Goal: Task Accomplishment & Management: Complete application form

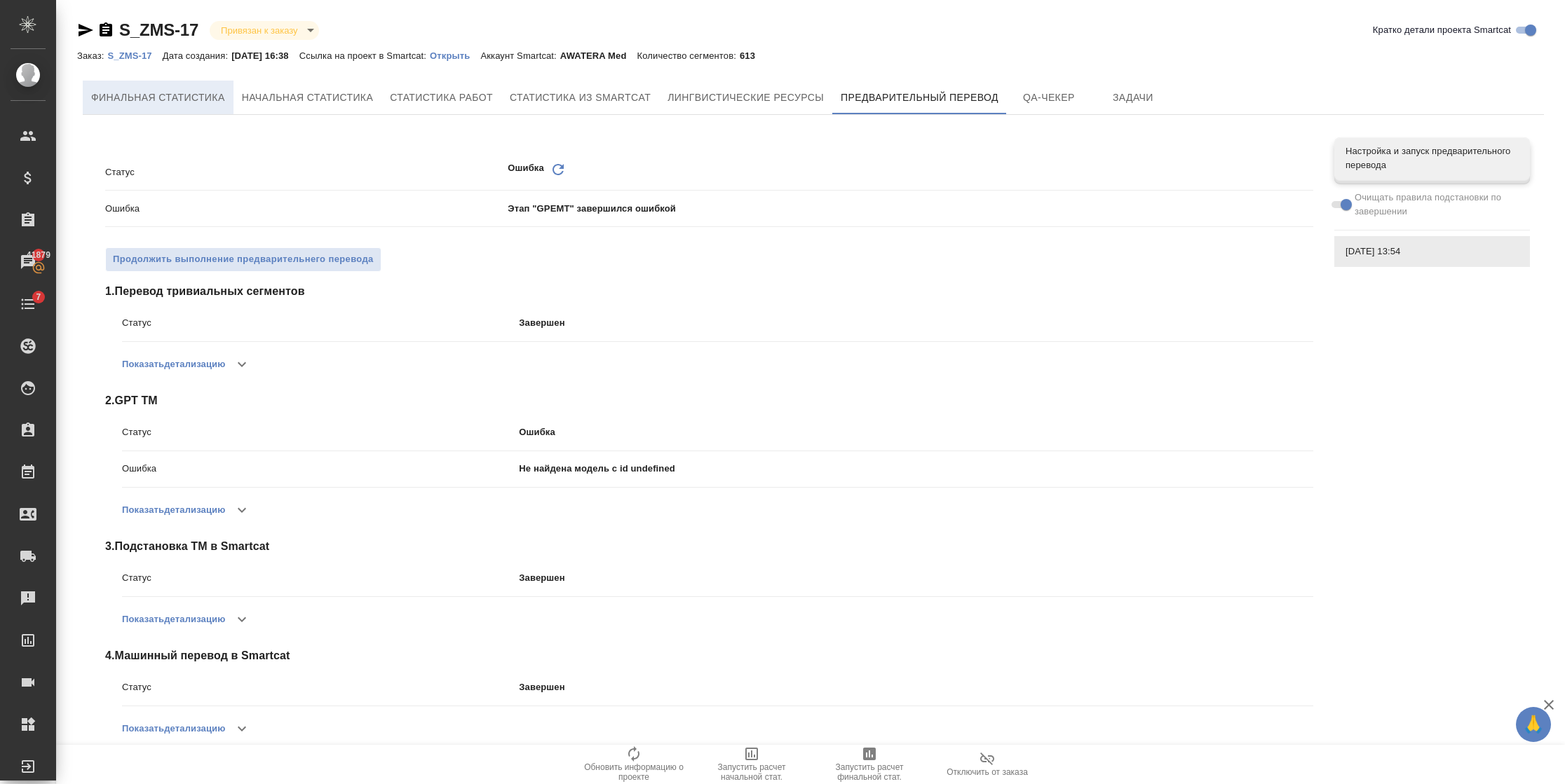
click at [158, 87] on button "Финальная статистика" at bounding box center [158, 97] width 151 height 34
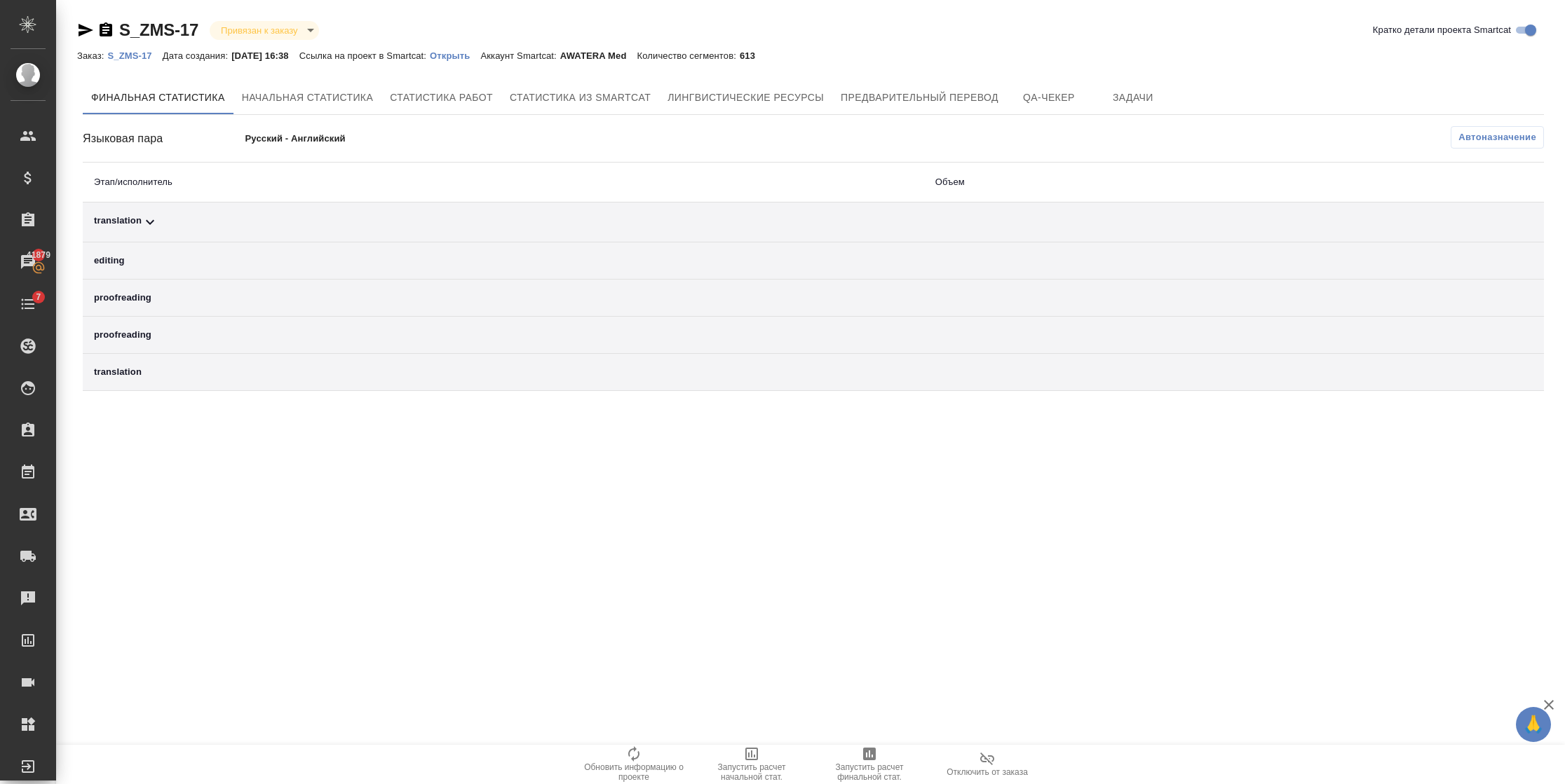
click at [144, 57] on p "S_ZMS-17" at bounding box center [135, 56] width 55 height 11
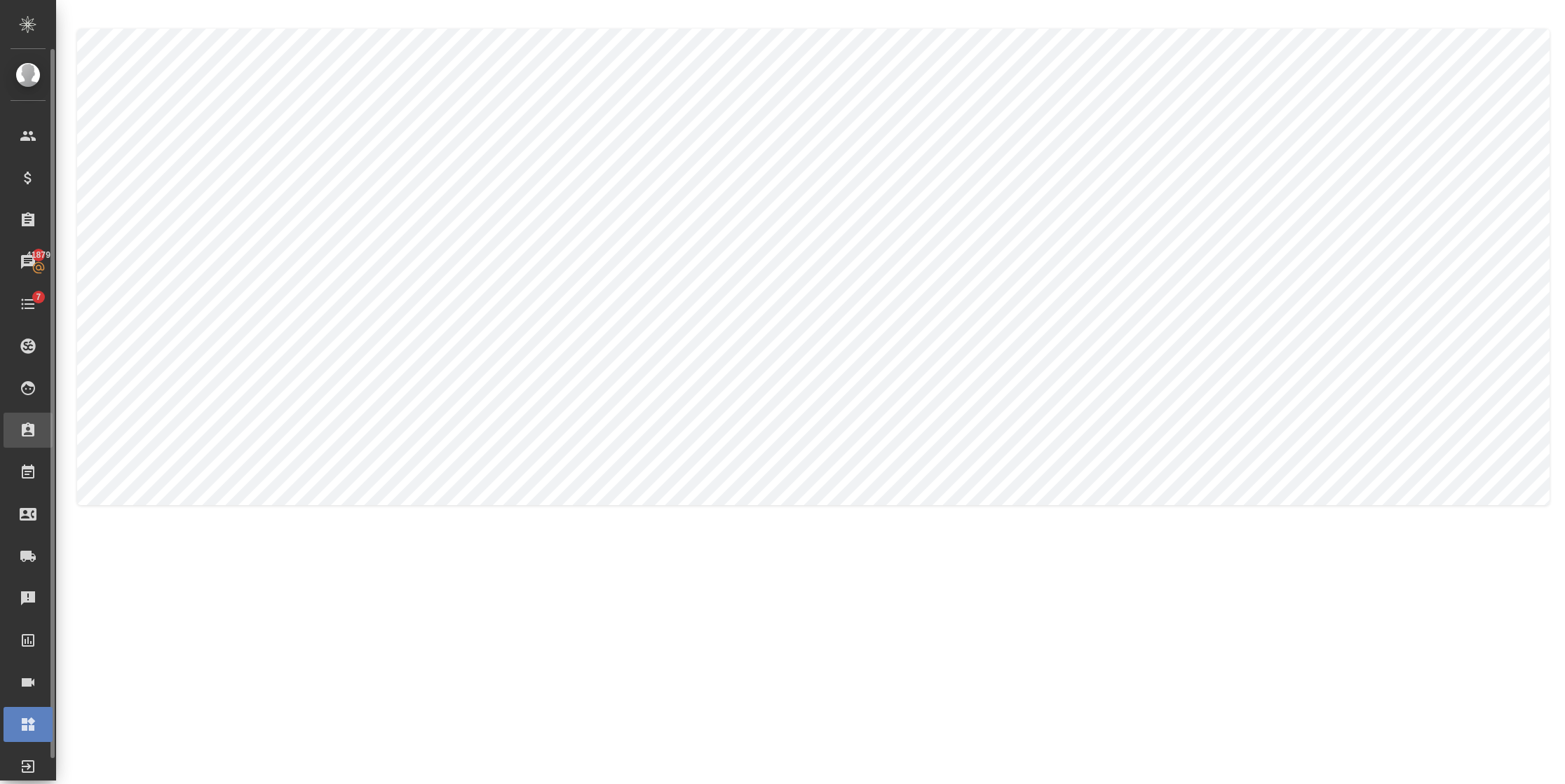
scroll to position [23, 0]
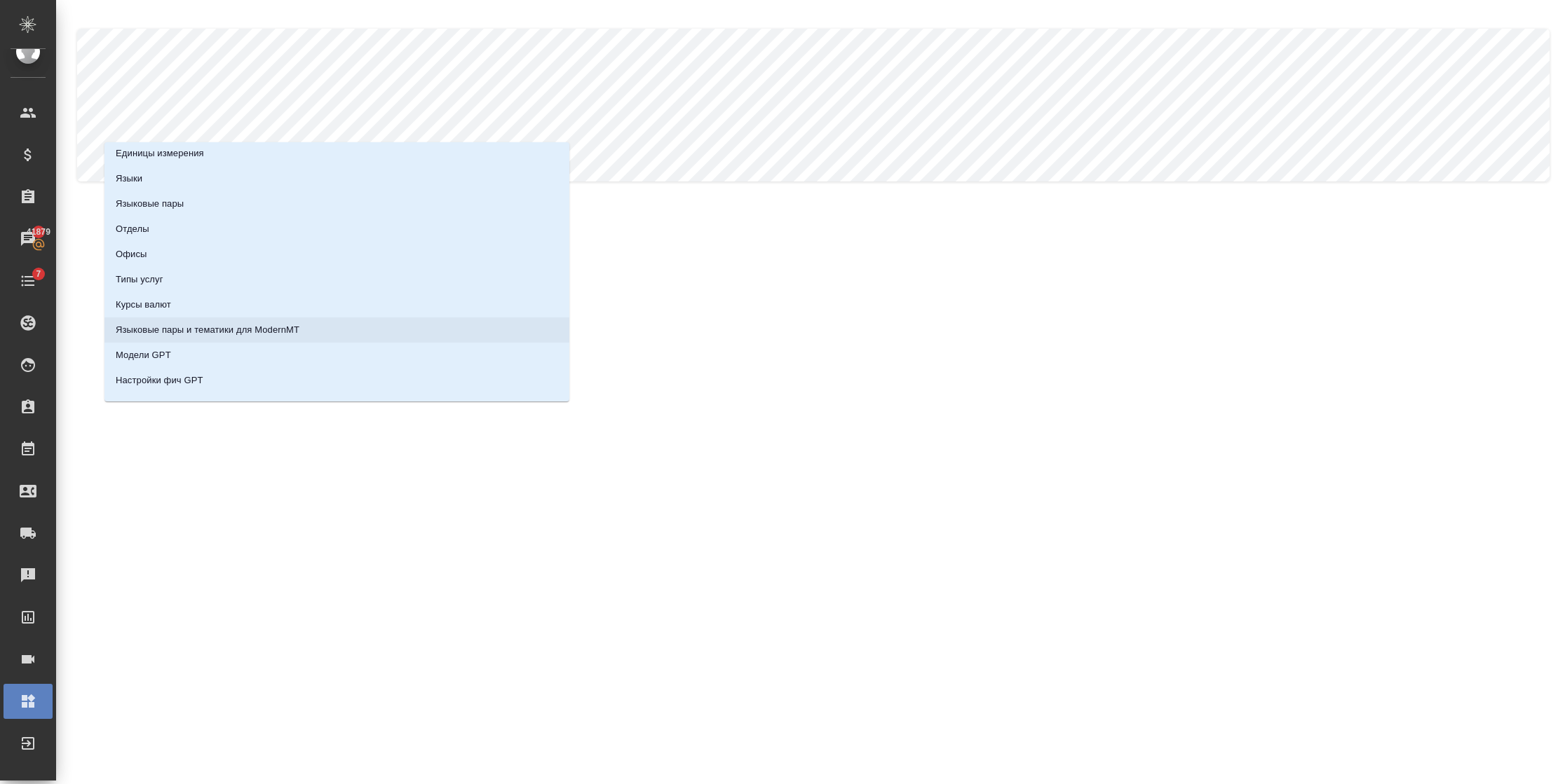
scroll to position [123, 0]
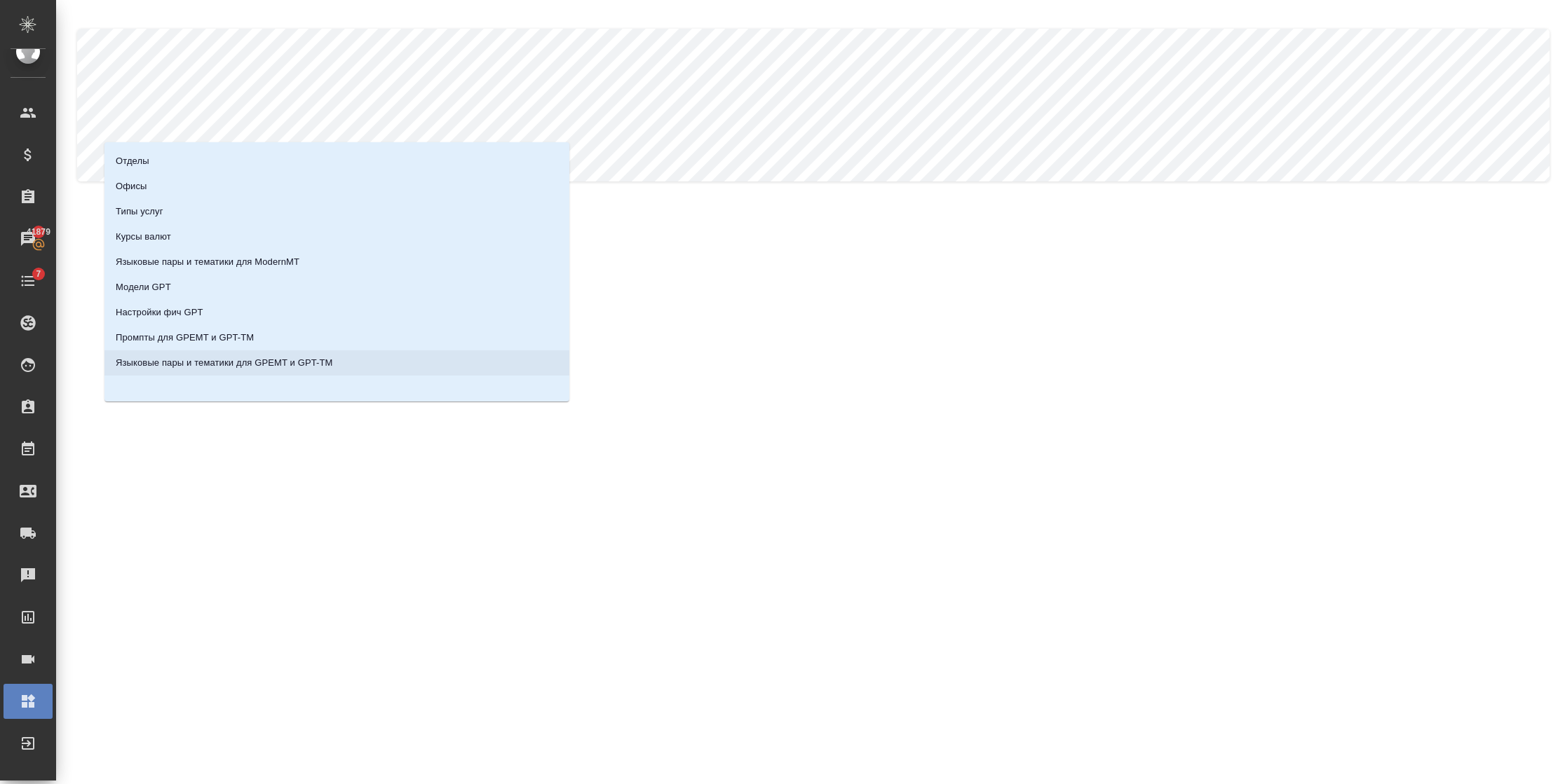
click at [205, 366] on p "Языковые пары и тематики для GPEMT и GPT-TM" at bounding box center [224, 363] width 217 height 14
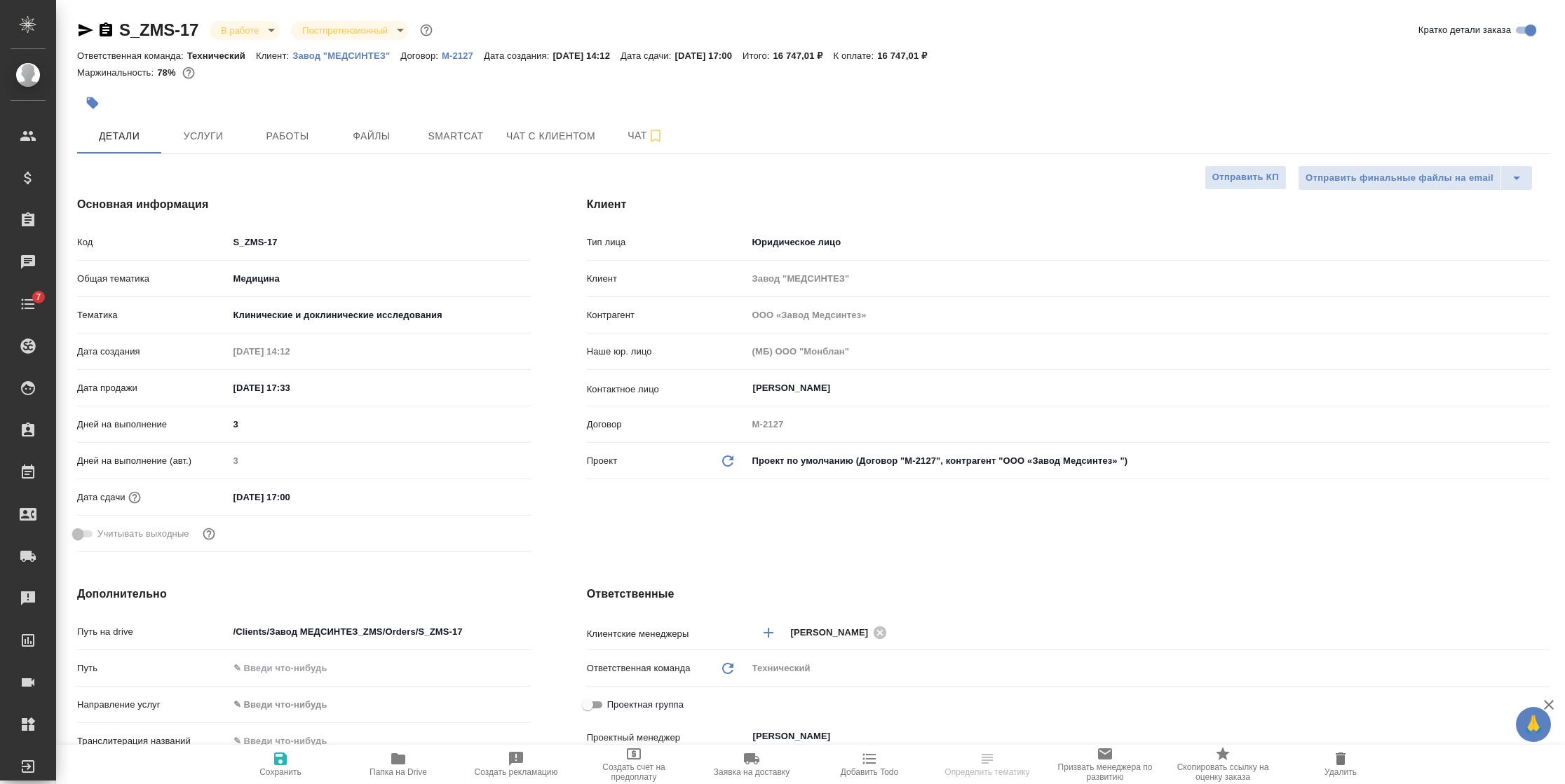
select select "RU"
type input "ООО «Завод Медсинтез»"
select select "RU"
type textarea "x"
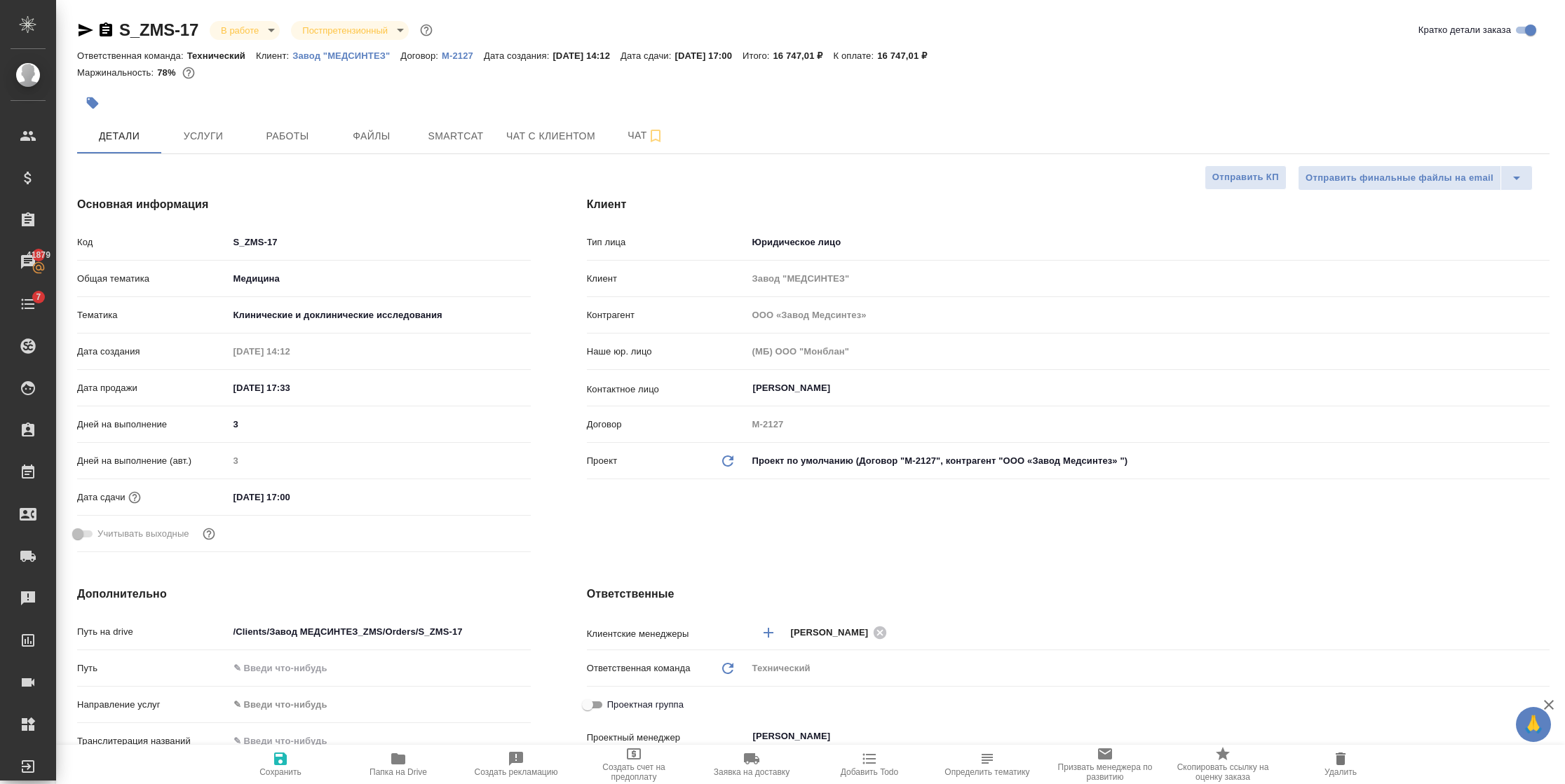
type textarea "x"
type input "ООО «Завод Медсинтез»"
type textarea "x"
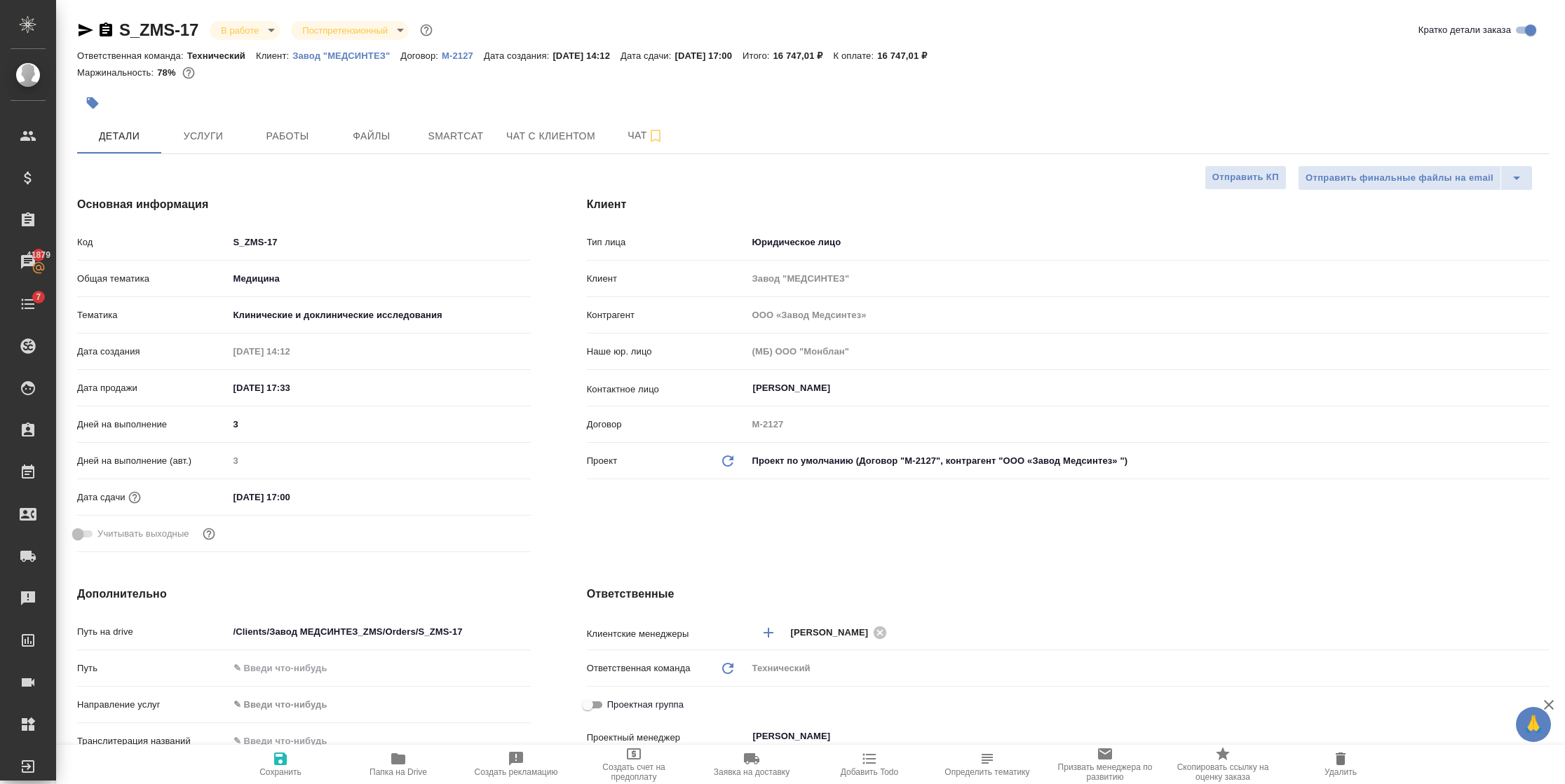
type input "ООО «Завод Медсинтез»"
type textarea "x"
type input "ООО «Завод Медсинтез»"
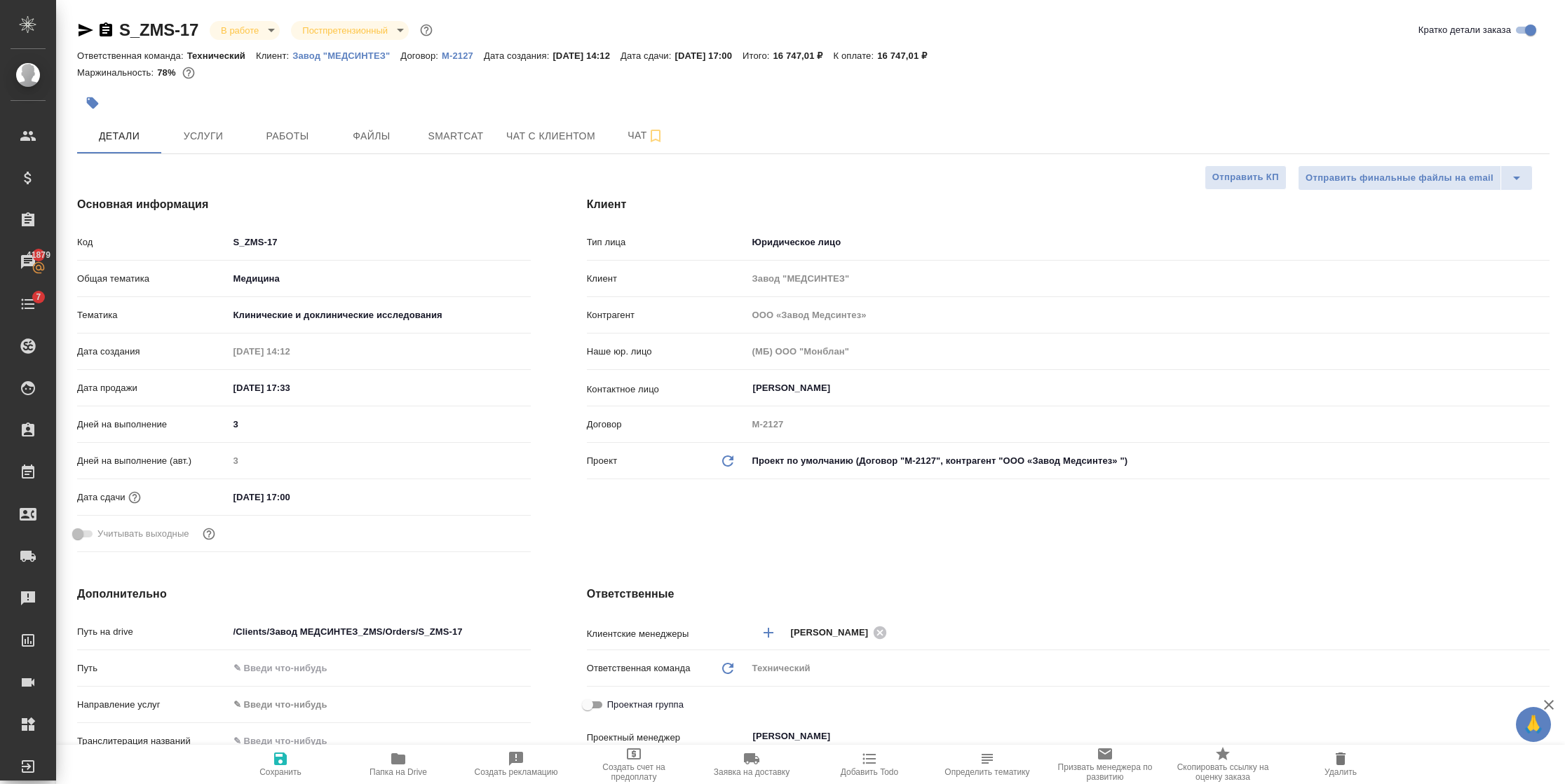
type textarea "x"
click at [461, 306] on body "🙏 .cls-1 fill:#fff; AWATERA Semenets Irina Клиенты Спецификации Заказы 41879 Ча…" at bounding box center [782, 392] width 1565 height 784
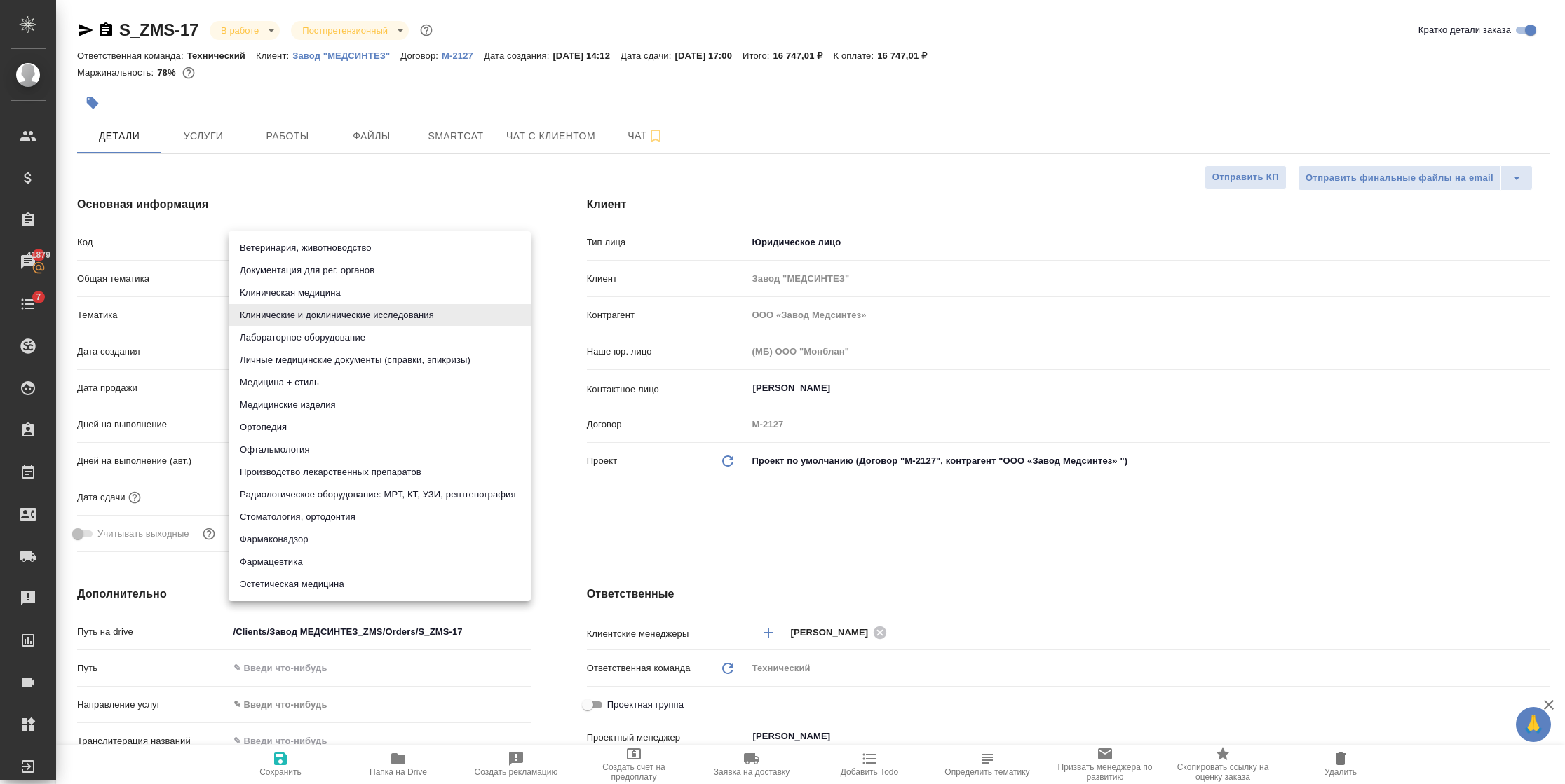
type input "ООО «Завод Медсинтез»"
type textarea "x"
type input "ООО «Завод Медсинтез»"
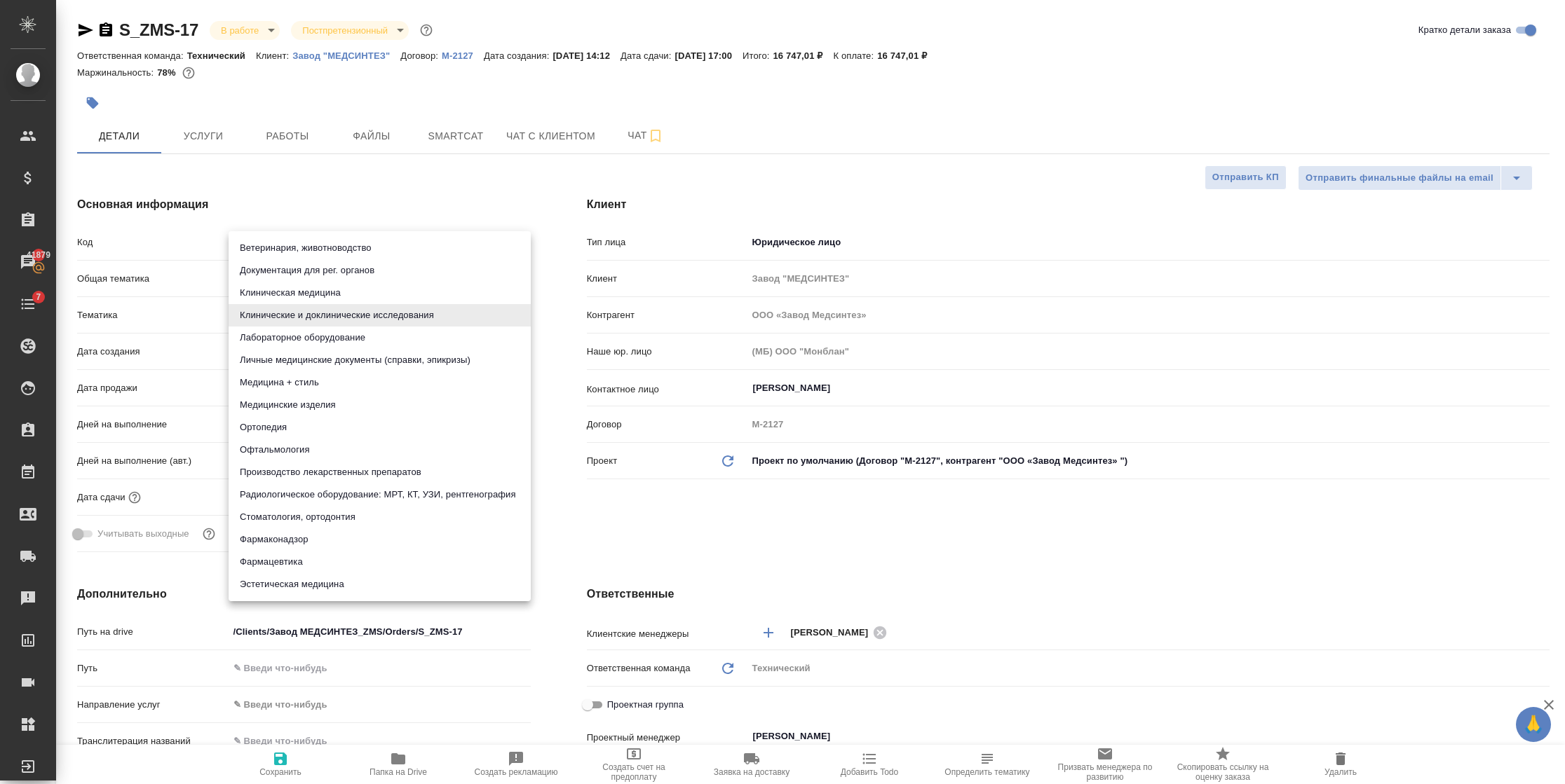
type textarea "x"
type input "ООО «Завод Медсинтез»"
type textarea "x"
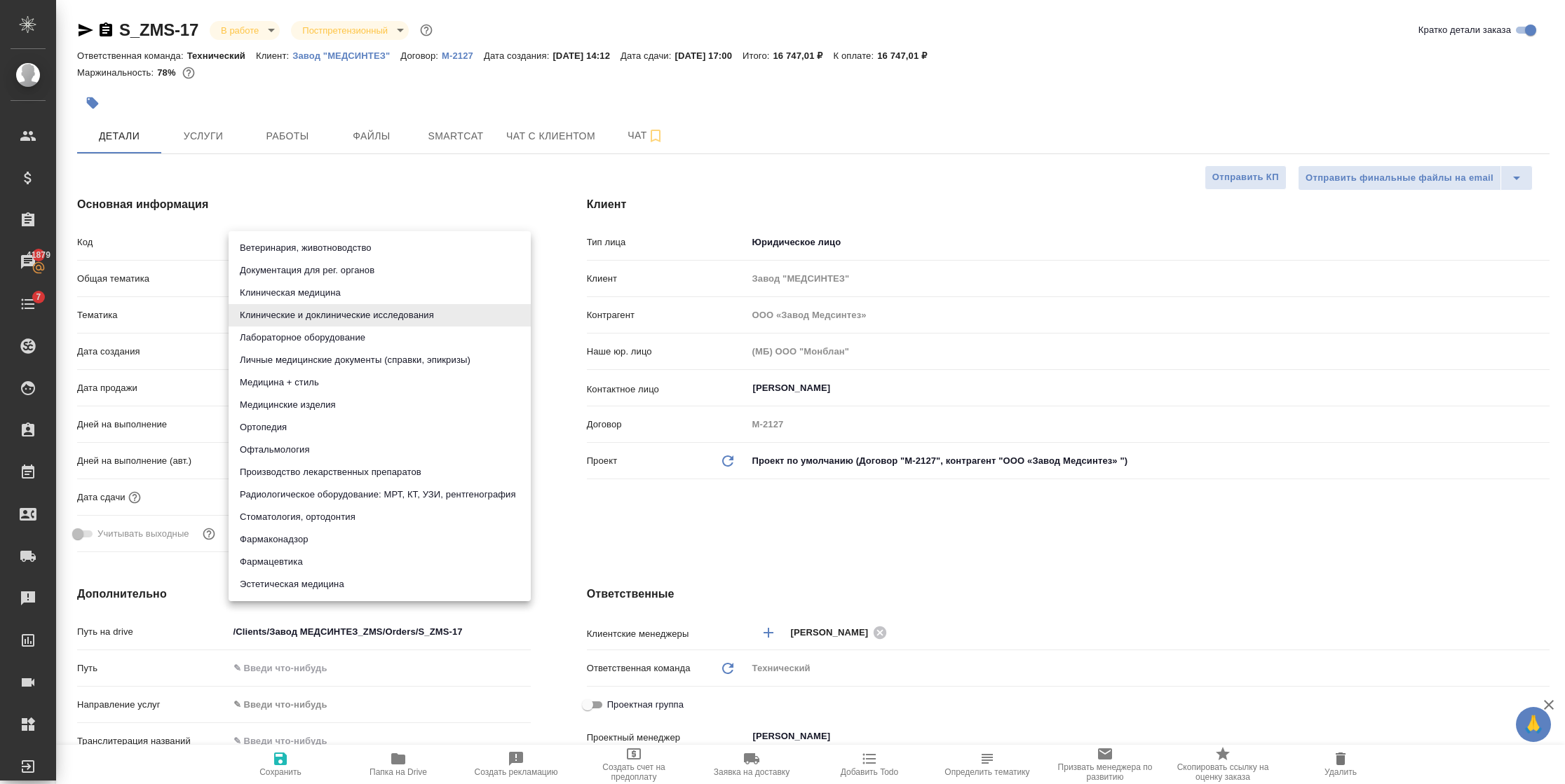
type textarea "x"
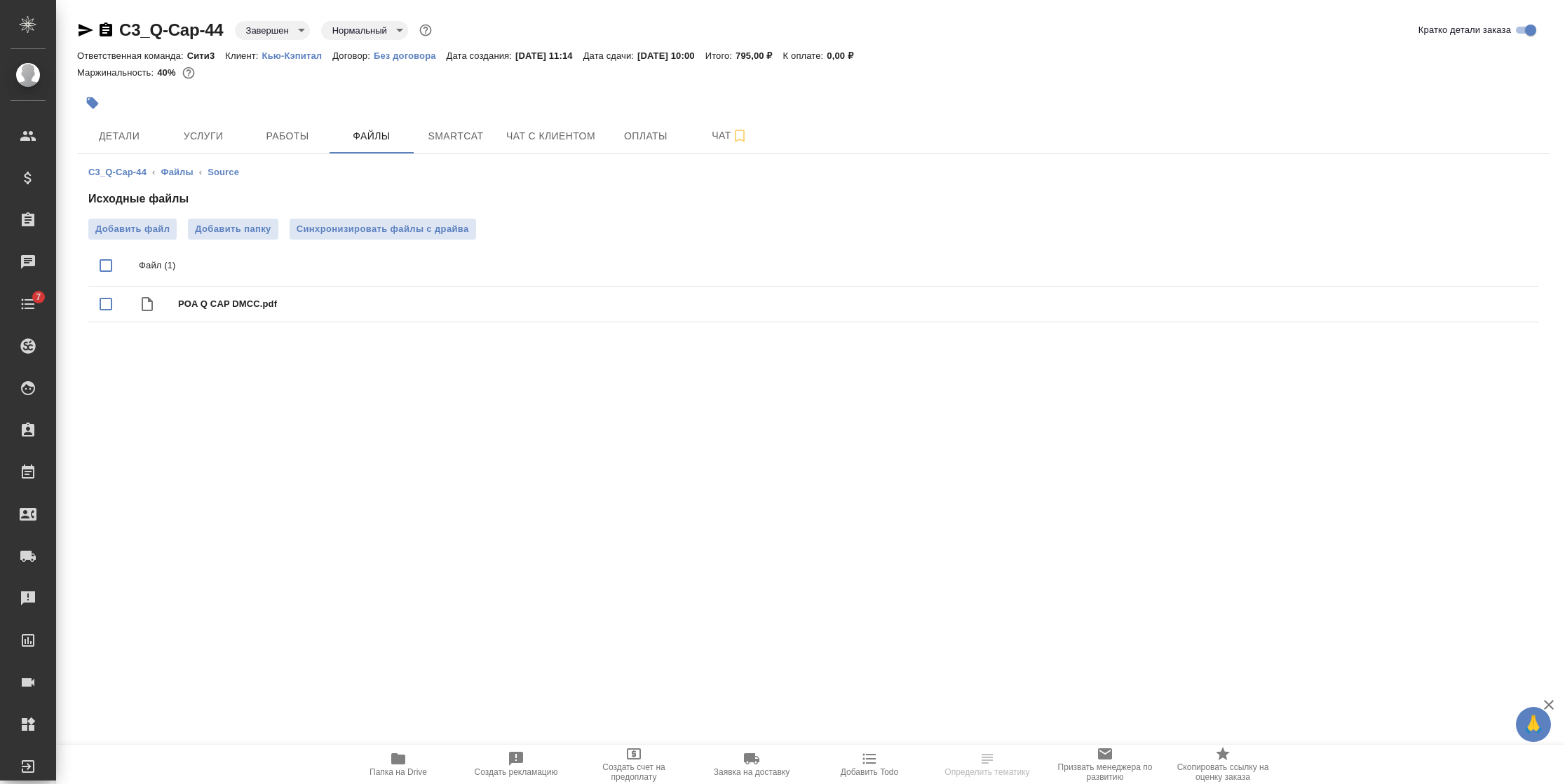
click at [101, 34] on icon "button" at bounding box center [106, 29] width 12 height 14
click at [416, 764] on span "Папка на Drive" at bounding box center [398, 764] width 101 height 26
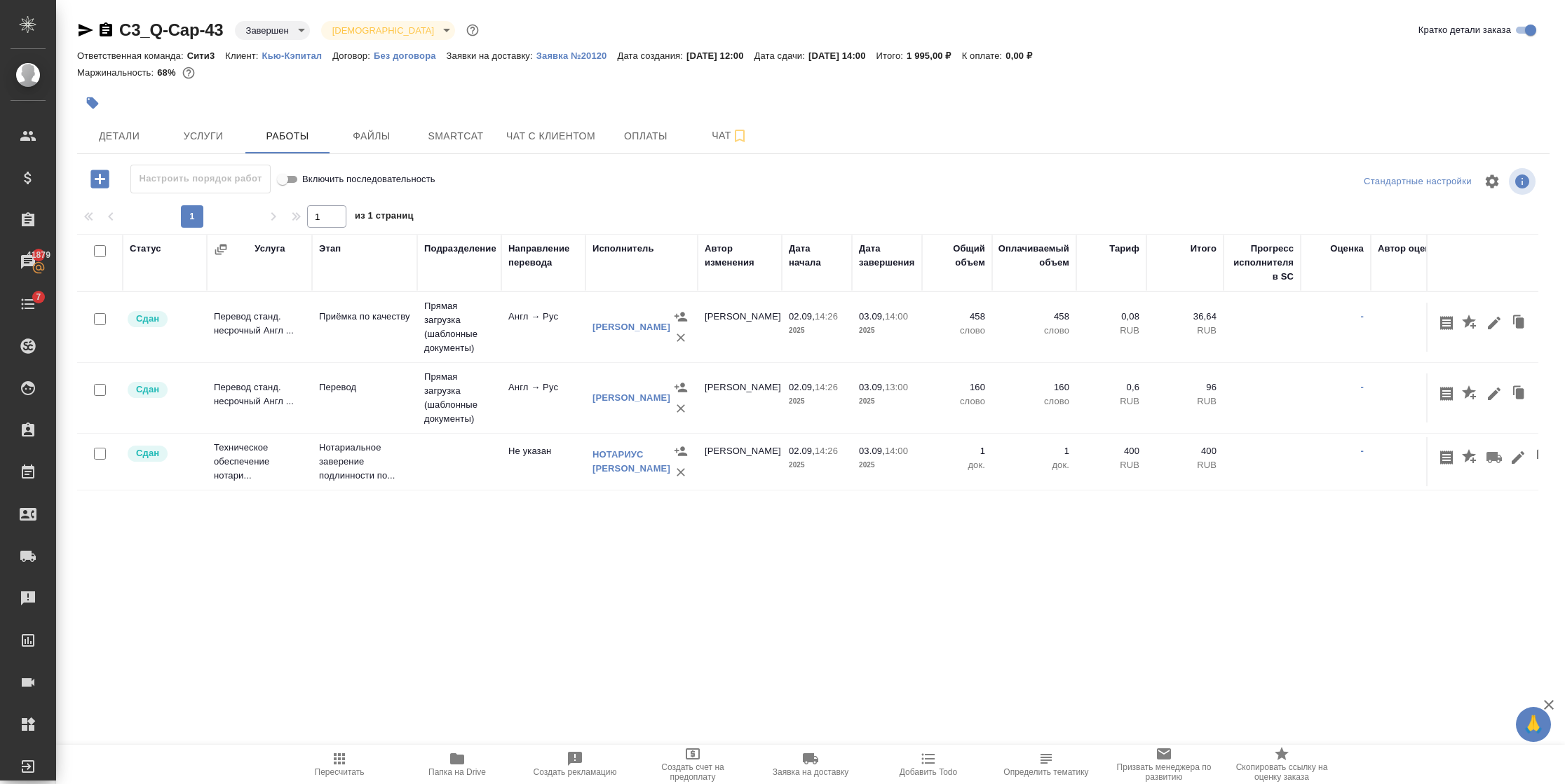
click at [458, 763] on icon "button" at bounding box center [457, 758] width 14 height 11
